Goal: Complete application form

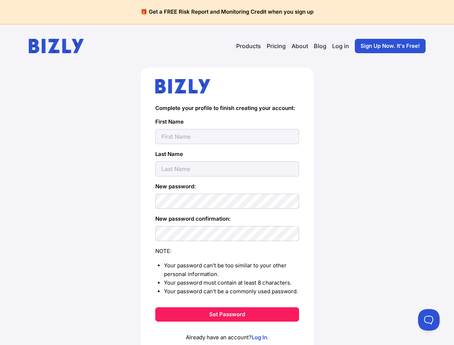
click at [227, 213] on form "Complete your profile to finish creating your account: First Name Last Name New…" at bounding box center [227, 213] width 144 height 217
click at [227, 315] on button "Set Password" at bounding box center [227, 315] width 144 height 14
click at [429, 320] on button at bounding box center [429, 320] width 22 height 22
